Goal: Transaction & Acquisition: Purchase product/service

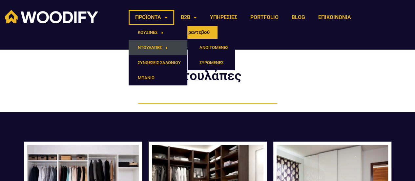
click at [167, 47] on span "Menu" at bounding box center [165, 47] width 6 height 11
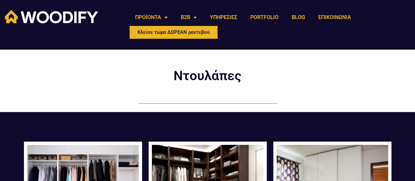
scroll to position [158, 0]
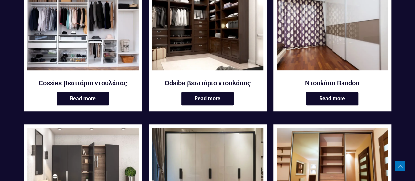
click at [349, 31] on img at bounding box center [333, 29] width 112 height 84
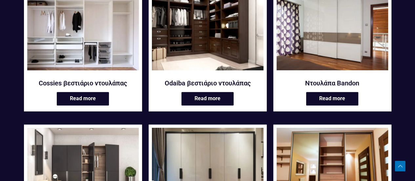
click at [85, 25] on img at bounding box center [83, 29] width 112 height 84
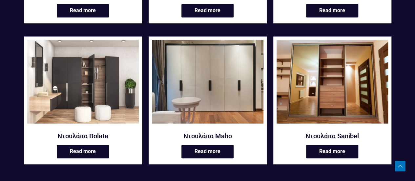
scroll to position [248, 0]
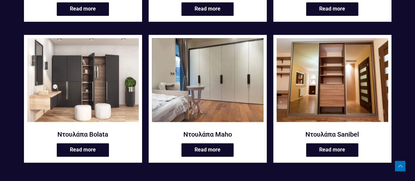
click at [230, 88] on img at bounding box center [208, 80] width 112 height 84
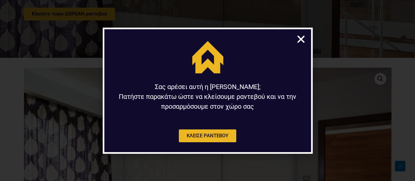
scroll to position [317, 0]
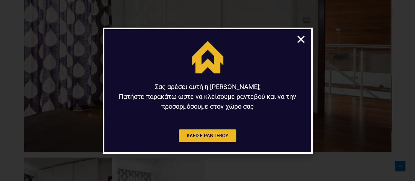
click at [303, 39] on icon "Close" at bounding box center [301, 39] width 10 height 10
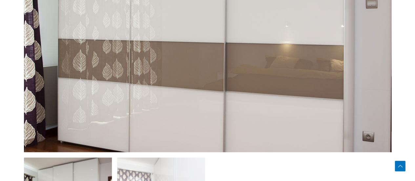
click at [215, 43] on img at bounding box center [202, 22] width 630 height 416
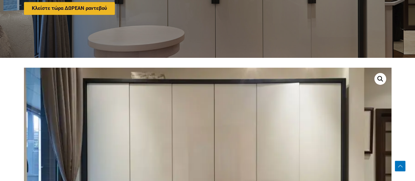
scroll to position [317, 0]
